Goal: Task Accomplishment & Management: Manage account settings

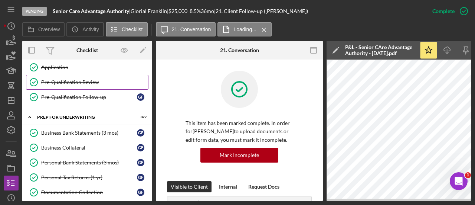
scroll to position [223, 0]
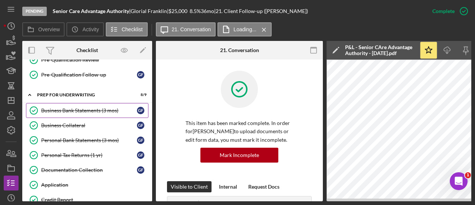
click at [53, 107] on div "Business Bank Statements (3 mos)" at bounding box center [89, 110] width 96 height 6
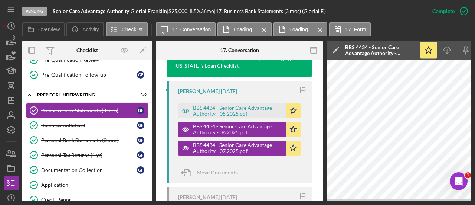
scroll to position [297, 0]
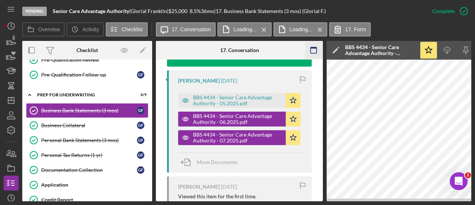
click at [312, 50] on icon "button" at bounding box center [314, 50] width 17 height 17
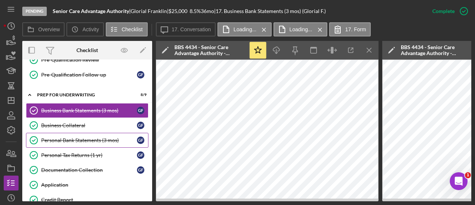
click at [74, 138] on div "Personal Bank Statements (3 mos)" at bounding box center [89, 140] width 96 height 6
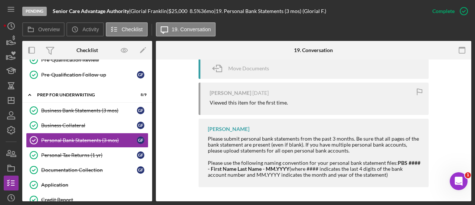
scroll to position [208, 0]
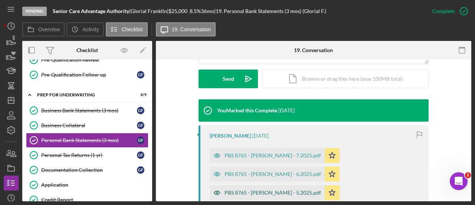
click at [262, 195] on div "PBS 8765 - [PERSON_NAME] - 5.2025.pdf" at bounding box center [273, 192] width 97 height 6
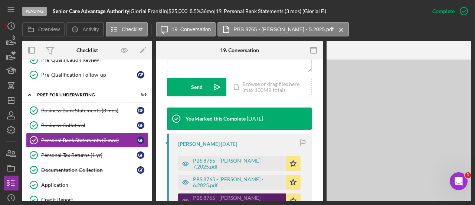
scroll to position [216, 0]
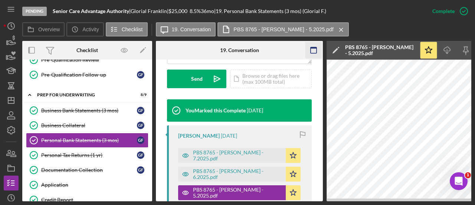
click at [315, 49] on icon "button" at bounding box center [314, 50] width 17 height 17
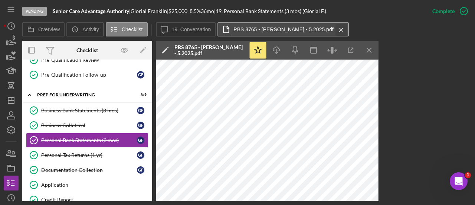
click at [335, 28] on icon "Icon/Menu Close" at bounding box center [341, 29] width 13 height 19
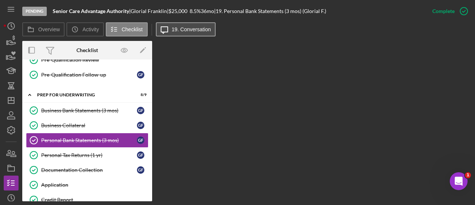
click at [189, 30] on label "19. Conversation" at bounding box center [191, 29] width 39 height 6
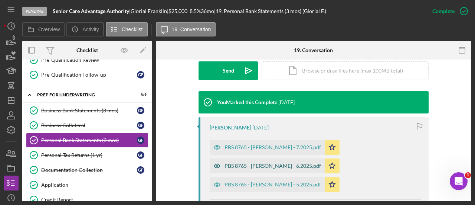
click at [246, 163] on div "PBS 8765 - [PERSON_NAME] - 6.2025.pdf" at bounding box center [273, 166] width 97 height 6
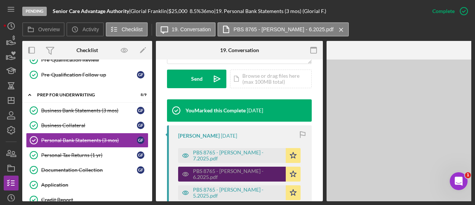
scroll to position [225, 0]
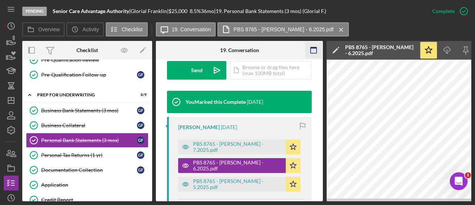
click at [311, 47] on rect "button" at bounding box center [314, 50] width 6 height 6
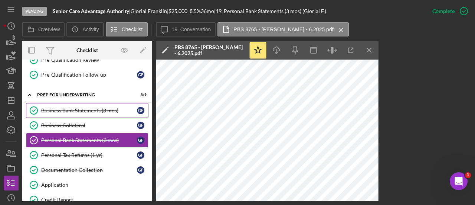
click at [68, 107] on div "Business Bank Statements (3 mos)" at bounding box center [89, 110] width 96 height 6
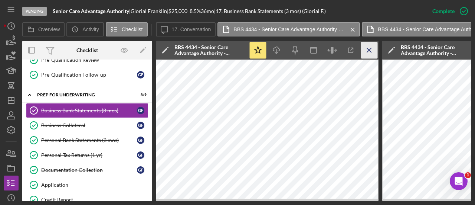
click at [363, 47] on icon "Icon/Menu Close" at bounding box center [369, 50] width 17 height 17
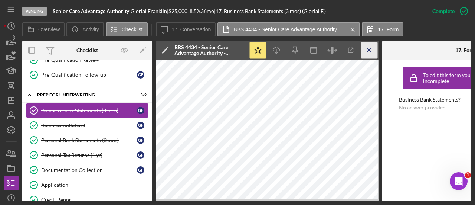
click at [367, 50] on icon "Icon/Menu Close" at bounding box center [369, 50] width 17 height 17
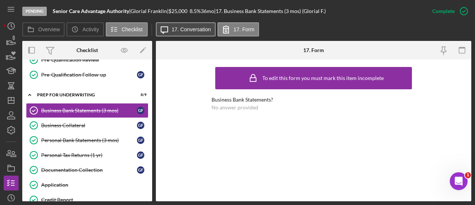
click at [201, 29] on label "17. Conversation" at bounding box center [191, 29] width 39 height 6
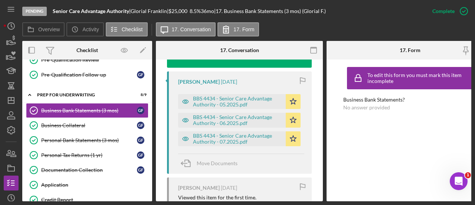
scroll to position [297, 0]
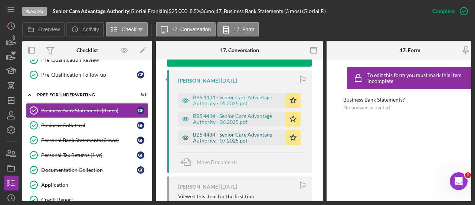
click at [252, 135] on div "BBS 4434 - Senior Care Advantage Authority - 07.2025.pdf" at bounding box center [237, 137] width 89 height 12
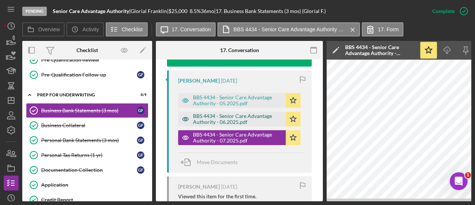
click at [255, 121] on div "BBS 4434 - Senior Care Advantage Authority - 06.2025.pdf" at bounding box center [237, 119] width 89 height 12
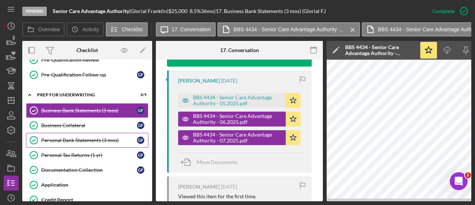
scroll to position [186, 0]
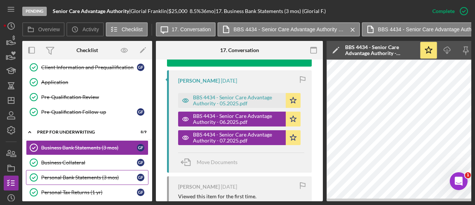
click at [75, 177] on link "Personal Bank Statements (3 mos) Personal Bank Statements (3 mos) G F" at bounding box center [87, 177] width 123 height 15
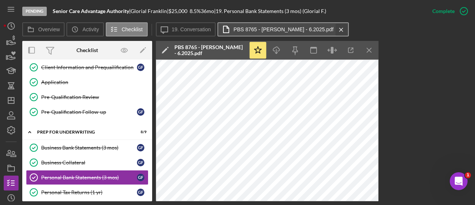
click at [335, 28] on icon "Icon/Menu Close" at bounding box center [341, 29] width 13 height 19
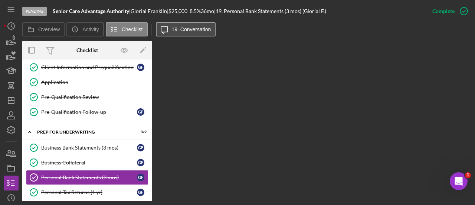
click at [192, 27] on label "19. Conversation" at bounding box center [191, 29] width 39 height 6
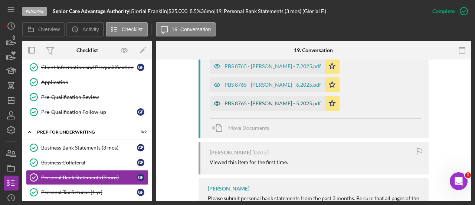
click at [240, 101] on div "PBS 8765 - [PERSON_NAME] - 5.2025.pdf" at bounding box center [273, 103] width 97 height 6
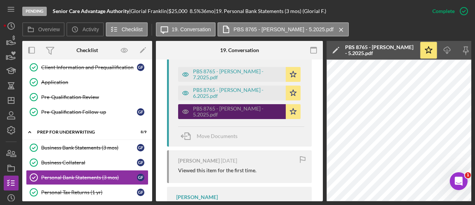
scroll to position [305, 0]
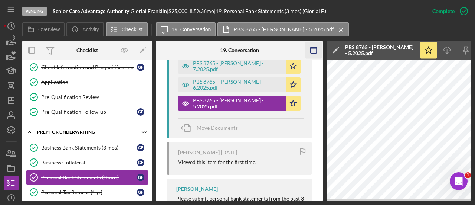
click at [316, 48] on g "button" at bounding box center [314, 50] width 6 height 6
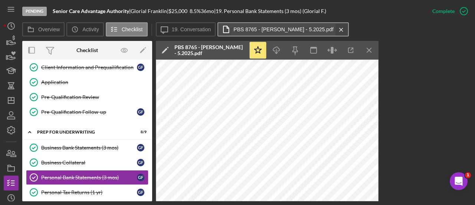
click at [335, 27] on icon "Icon/Menu Close" at bounding box center [341, 29] width 13 height 19
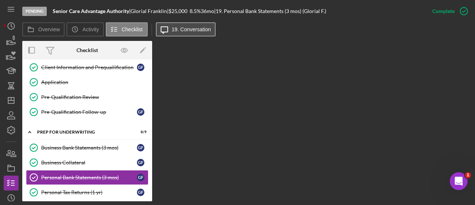
click at [193, 30] on label "19. Conversation" at bounding box center [191, 29] width 39 height 6
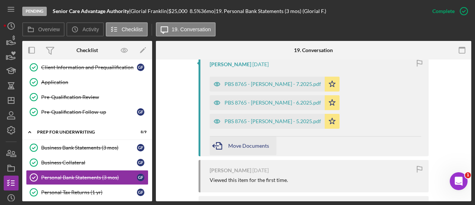
scroll to position [268, 0]
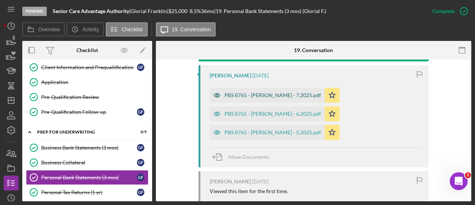
click at [259, 90] on div "PBS 8765 - [PERSON_NAME] - 7.2025.pdf" at bounding box center [267, 95] width 115 height 15
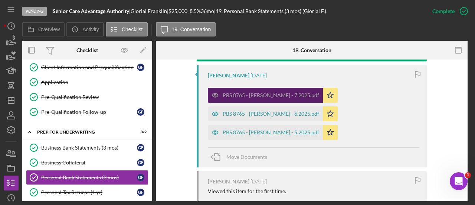
scroll to position [276, 0]
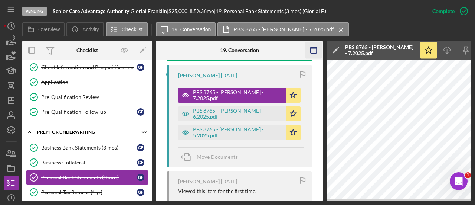
click at [313, 46] on icon "button" at bounding box center [314, 50] width 17 height 17
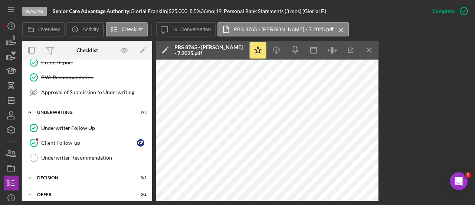
scroll to position [371, 0]
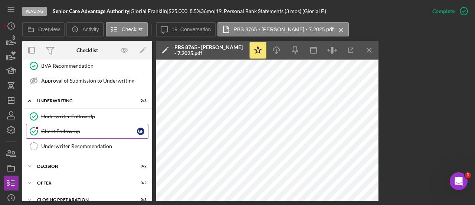
click at [58, 128] on div "Client Follow-up" at bounding box center [89, 131] width 96 height 6
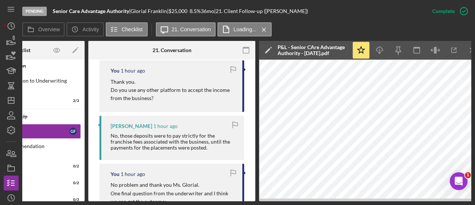
scroll to position [0, 78]
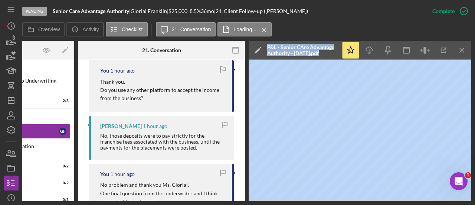
drag, startPoint x: 305, startPoint y: 201, endPoint x: 176, endPoint y: 203, distance: 128.9
click at [176, 203] on div "Pending Senior Care Advantage Authority | [PERSON_NAME] | $25,000 $25,000 8.5 %…" at bounding box center [237, 102] width 475 height 205
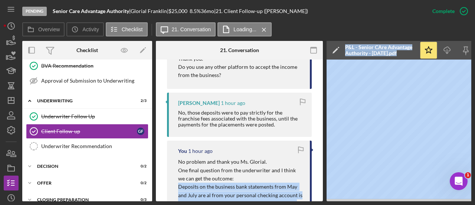
scroll to position [334, 0]
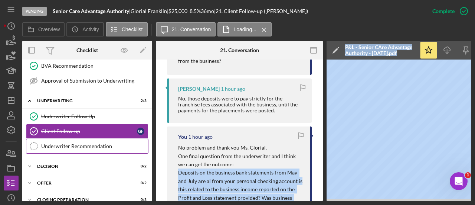
click at [92, 143] on div "Underwriter Recommendation" at bounding box center [94, 146] width 107 height 6
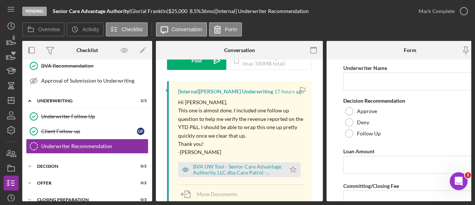
scroll to position [149, 0]
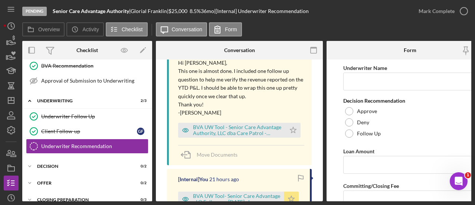
click at [289, 193] on icon "Icon/Star" at bounding box center [291, 198] width 15 height 15
click at [247, 124] on div "BVA UW Tool - Senior Care Advantage Authority, LLC dba Care Patrol - [DATE].xlsx" at bounding box center [237, 130] width 89 height 12
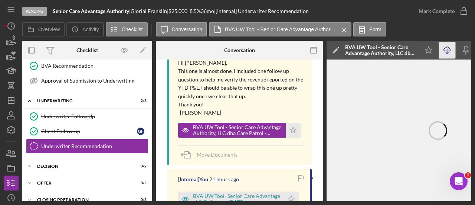
click at [448, 52] on icon "Icon/Download" at bounding box center [447, 50] width 17 height 17
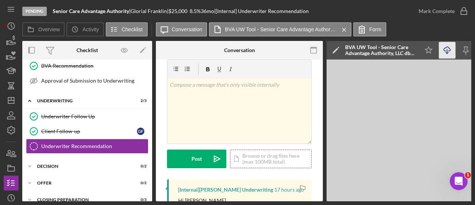
scroll to position [0, 0]
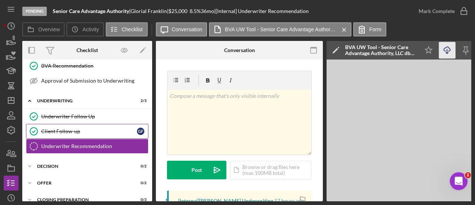
click at [60, 128] on div "Client Follow-up" at bounding box center [89, 131] width 96 height 6
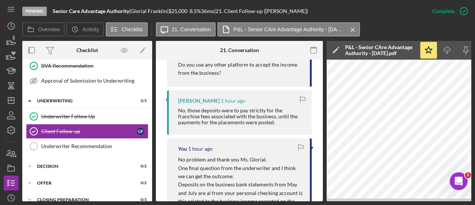
scroll to position [334, 0]
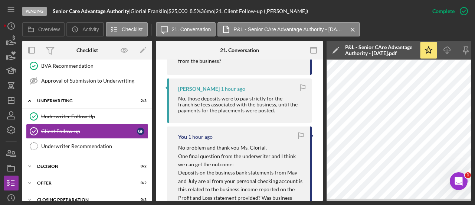
drag, startPoint x: 280, startPoint y: 111, endPoint x: 175, endPoint y: 97, distance: 106.4
click at [175, 97] on div "[PERSON_NAME] 1 hour ago No, those deposits were to pay strictly for the franch…" at bounding box center [239, 100] width 145 height 44
drag, startPoint x: 213, startPoint y: 201, endPoint x: 253, endPoint y: 203, distance: 40.2
click at [253, 203] on div "Pending Senior Care Advantage Authority | [PERSON_NAME] | $25,000 $25,000 8.5 %…" at bounding box center [237, 102] width 475 height 205
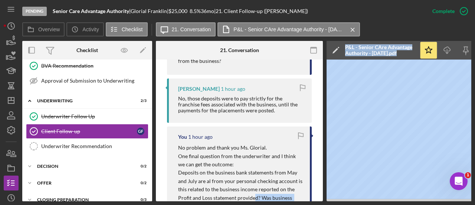
drag, startPoint x: 253, startPoint y: 201, endPoint x: 336, endPoint y: 201, distance: 82.4
click at [336, 201] on div "Pending Senior Care Advantage Authority | [PERSON_NAME] | $25,000 $25,000 8.5 %…" at bounding box center [237, 102] width 475 height 205
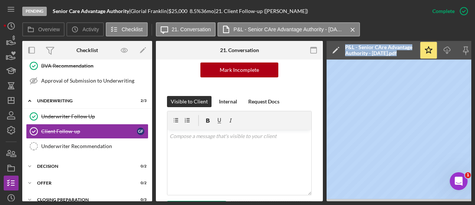
scroll to position [74, 0]
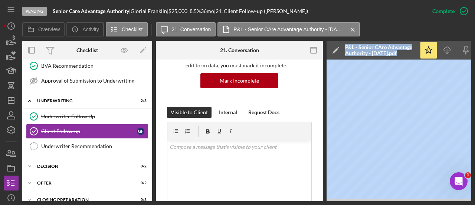
drag, startPoint x: 248, startPoint y: 201, endPoint x: 376, endPoint y: 203, distance: 128.1
click at [376, 203] on div "Pending Senior Care Advantage Authority | [PERSON_NAME] | $25,000 $25,000 8.5 %…" at bounding box center [237, 102] width 475 height 205
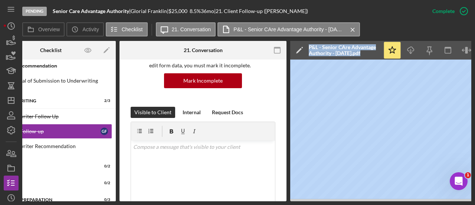
scroll to position [0, 0]
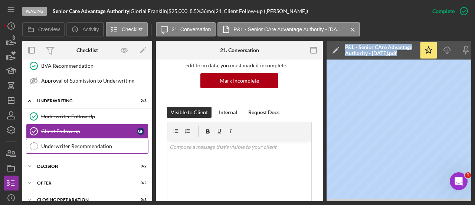
click at [75, 144] on link "Underwriter Recommendation Underwriter Recommendation" at bounding box center [87, 145] width 123 height 15
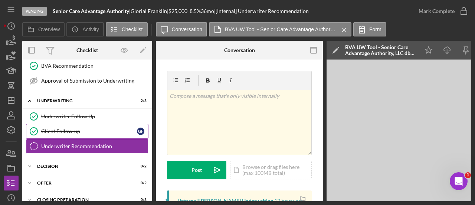
click at [71, 128] on div "Client Follow-up" at bounding box center [89, 131] width 96 height 6
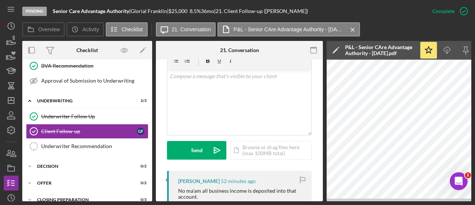
scroll to position [149, 0]
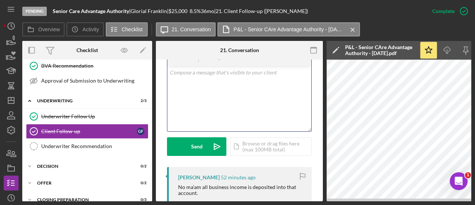
click at [220, 104] on div "v Color teal Color pink Remove color Add row above Add row below Add column bef…" at bounding box center [239, 98] width 144 height 65
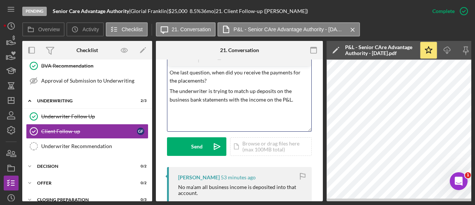
scroll to position [111, 0]
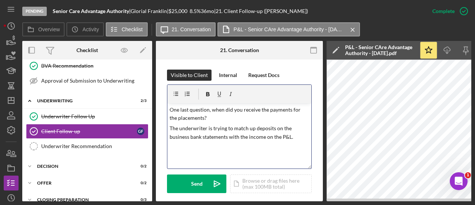
click at [171, 110] on p "One last question, when did you receive the payments for the placements?" at bounding box center [240, 113] width 140 height 17
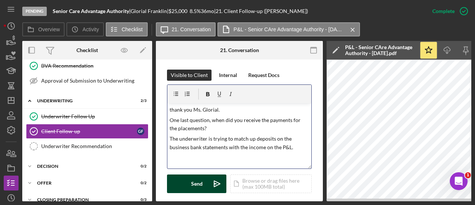
click at [212, 182] on icon "Icon/icon-invite-send" at bounding box center [217, 183] width 19 height 19
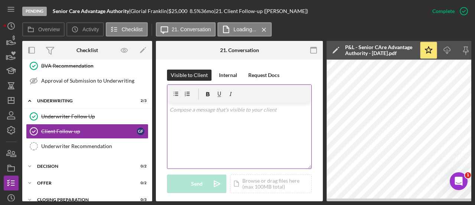
click at [241, 117] on div "v Color teal Color pink Remove color Add row above Add row below Add column bef…" at bounding box center [239, 135] width 144 height 65
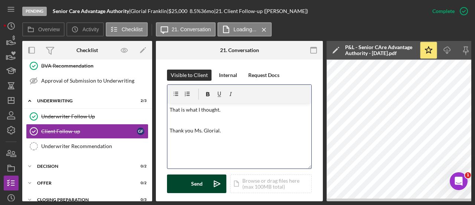
click at [195, 189] on div "Send" at bounding box center [197, 183] width 12 height 19
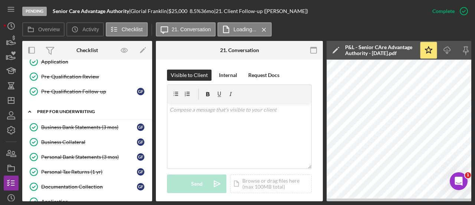
scroll to position [223, 0]
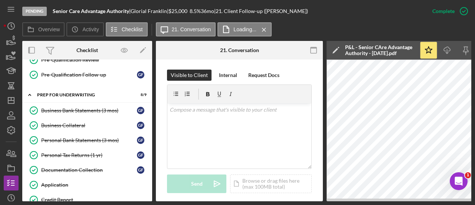
drag, startPoint x: 99, startPoint y: 108, endPoint x: 268, endPoint y: 143, distance: 172.9
click at [99, 108] on div "Business Bank Statements (3 mos)" at bounding box center [89, 110] width 96 height 6
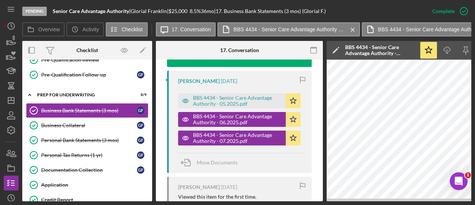
scroll to position [297, 0]
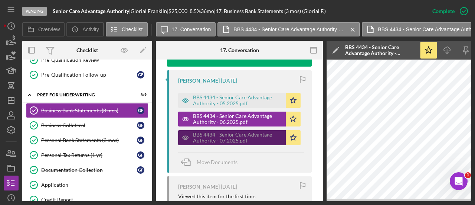
click at [235, 143] on div "BBS 4434 - Senior Care Advantage Authority - 07.2025.pdf" at bounding box center [237, 137] width 89 height 12
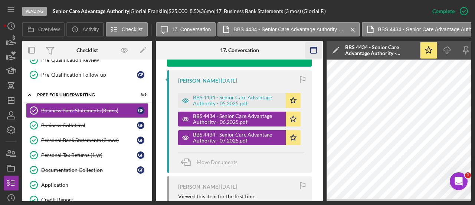
click at [315, 49] on icon "button" at bounding box center [314, 50] width 17 height 17
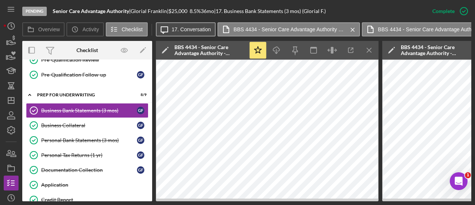
click at [194, 29] on label "17. Conversation" at bounding box center [191, 29] width 39 height 6
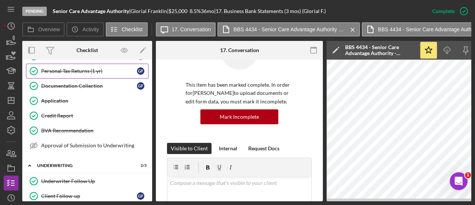
scroll to position [408, 0]
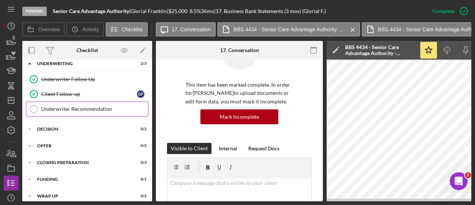
click at [56, 106] on div "Underwriter Recommendation" at bounding box center [94, 109] width 107 height 6
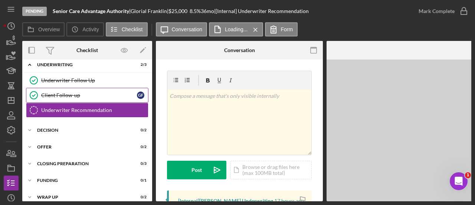
click at [58, 92] on div "Client Follow-up" at bounding box center [89, 95] width 96 height 6
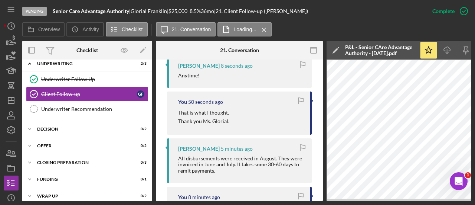
scroll to position [371, 0]
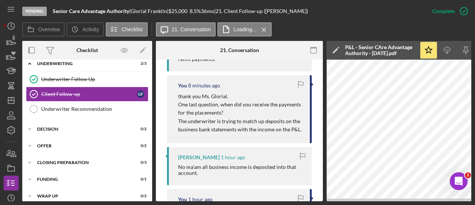
click at [183, 102] on p "One last question, when did you receive the payments for the placements?" at bounding box center [240, 108] width 124 height 17
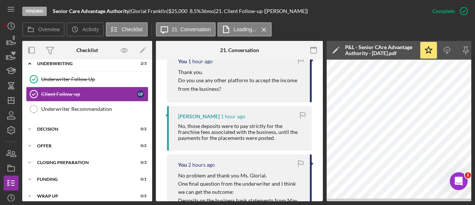
scroll to position [520, 0]
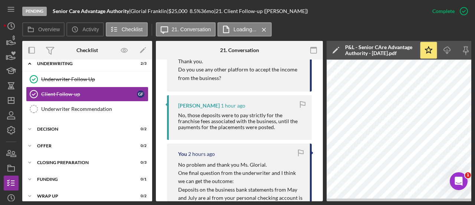
click at [180, 115] on div "No, those deposits were to pay strictly for the franchise fees associated with …" at bounding box center [241, 121] width 126 height 18
drag, startPoint x: 189, startPoint y: 114, endPoint x: 275, endPoint y: 127, distance: 86.7
click at [275, 127] on div "No, those deposits were to pay strictly for the franchise fees associated with …" at bounding box center [241, 121] width 126 height 18
copy div "hose deposits were to pay strictly for the franchise fees associated with the b…"
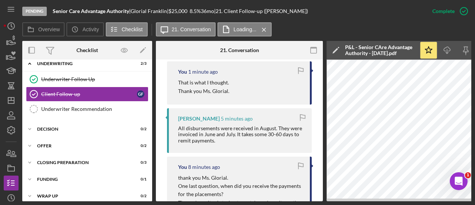
scroll to position [297, 0]
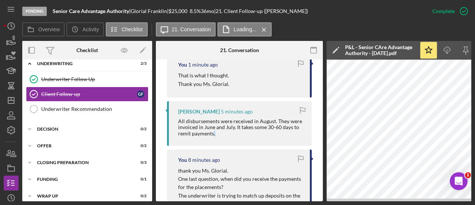
drag, startPoint x: 227, startPoint y: 131, endPoint x: 208, endPoint y: 130, distance: 19.3
click at [212, 131] on div "All disbursements were received in August. They were invoiced in June and July.…" at bounding box center [241, 127] width 126 height 18
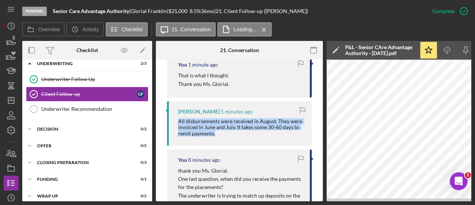
drag, startPoint x: 178, startPoint y: 120, endPoint x: 215, endPoint y: 136, distance: 39.9
click at [215, 136] on div "[PERSON_NAME] 5 minutes ago All disbursements were received in August. They wer…" at bounding box center [239, 123] width 145 height 44
copy div "All disbursements were received in August. They were invoiced in June and July.…"
click at [111, 106] on div "Underwriter Recommendation" at bounding box center [94, 109] width 107 height 6
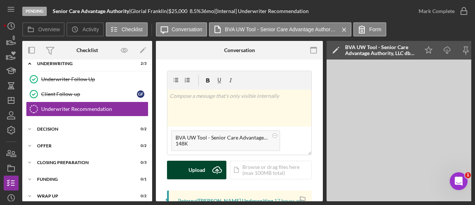
click at [192, 175] on div "Upload" at bounding box center [197, 169] width 17 height 19
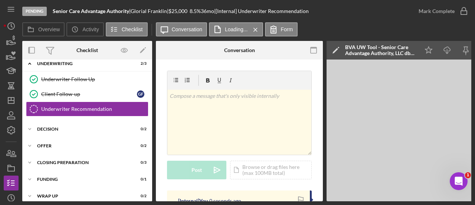
scroll to position [74, 0]
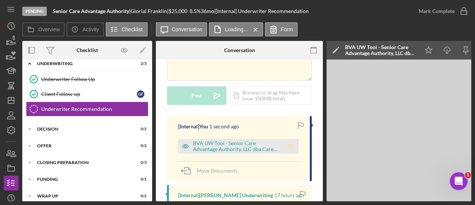
click at [293, 146] on icon "Icon/Star" at bounding box center [291, 145] width 15 height 15
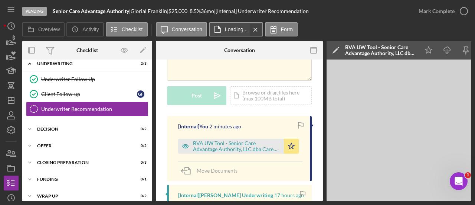
click at [254, 29] on icon "Icon/Menu Close" at bounding box center [255, 29] width 13 height 19
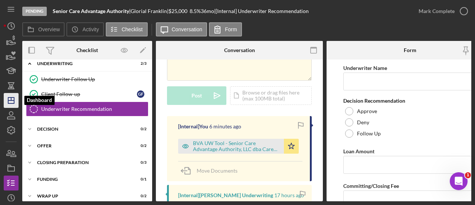
click at [13, 93] on icon "Icon/Dashboard" at bounding box center [11, 100] width 19 height 19
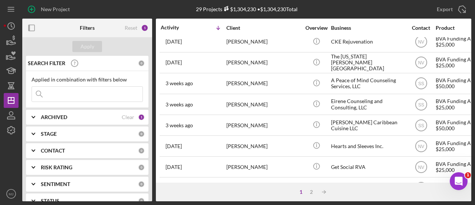
scroll to position [297, 0]
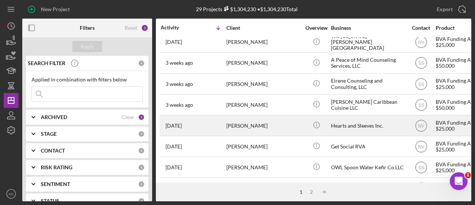
click at [278, 121] on div "[PERSON_NAME]" at bounding box center [263, 125] width 74 height 20
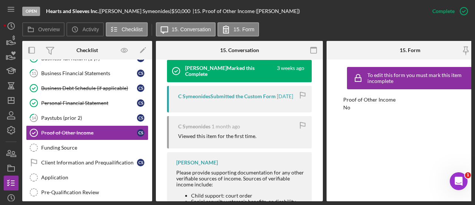
scroll to position [297, 0]
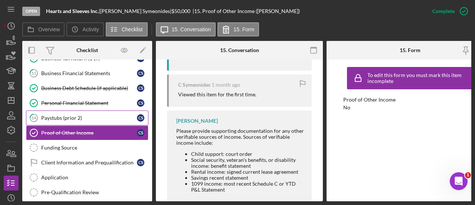
click at [65, 117] on div "Paystubs (prior 2)" at bounding box center [89, 118] width 96 height 6
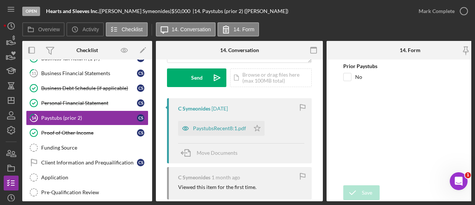
scroll to position [74, 0]
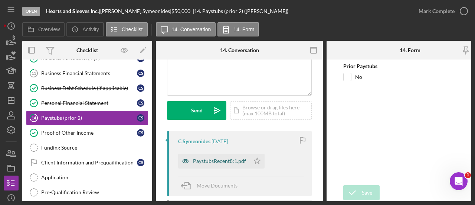
click at [212, 155] on div "PaystubsRecent8:1.pdf" at bounding box center [214, 160] width 72 height 15
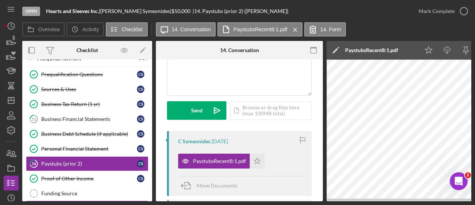
scroll to position [0, 0]
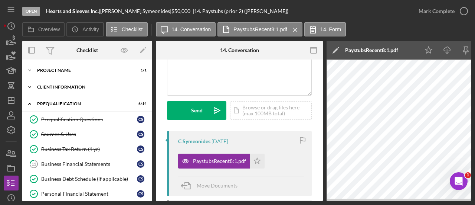
click at [69, 88] on div "Client Information" at bounding box center [90, 87] width 106 height 4
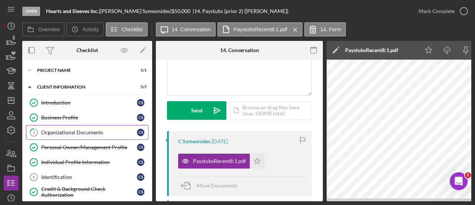
click at [78, 133] on div "Organizational Documents" at bounding box center [89, 132] width 96 height 6
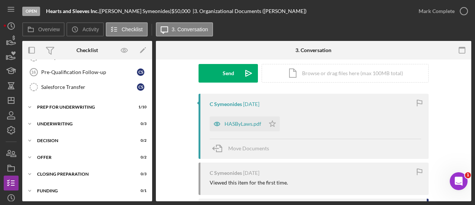
scroll to position [334, 0]
click at [60, 99] on div "Icon/Expander Prep for Underwriting 1 / 10" at bounding box center [87, 106] width 130 height 15
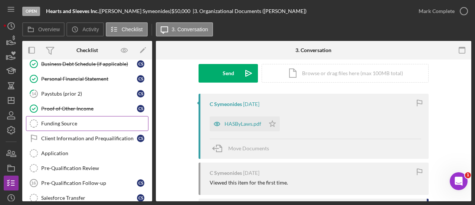
scroll to position [186, 0]
